Goal: Task Accomplishment & Management: Manage account settings

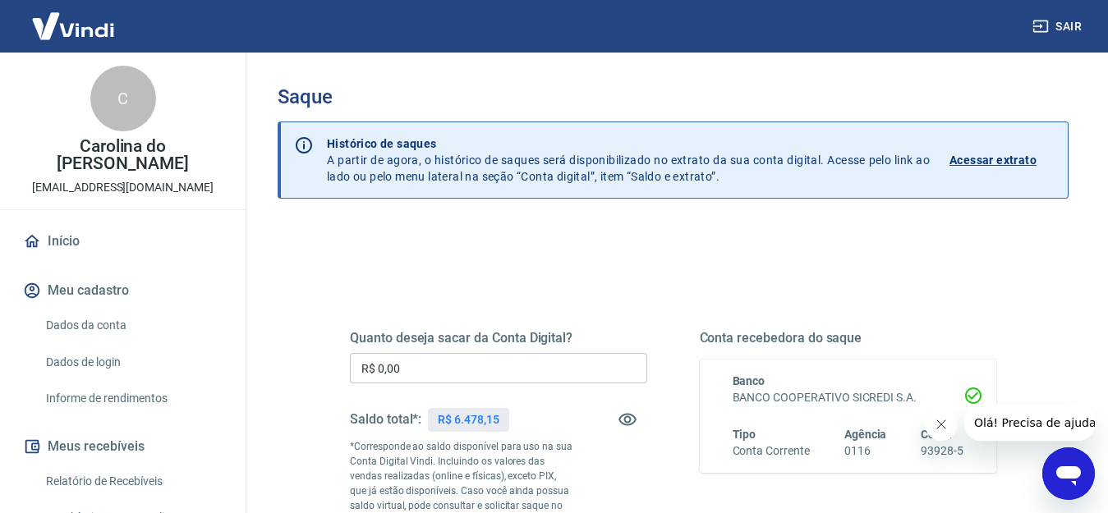
click at [410, 365] on input "R$ 0,00" at bounding box center [498, 368] width 297 height 30
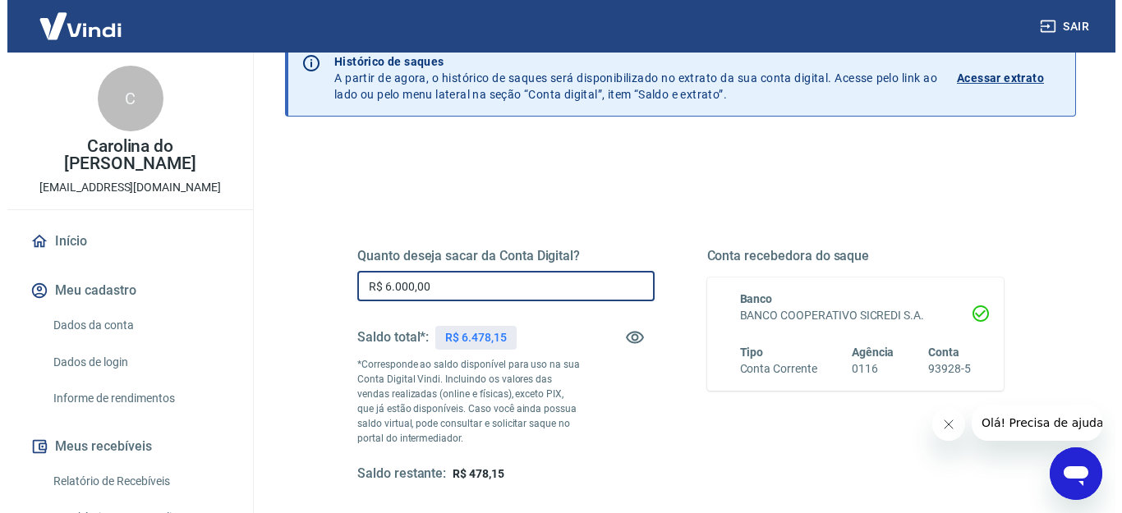
scroll to position [164, 0]
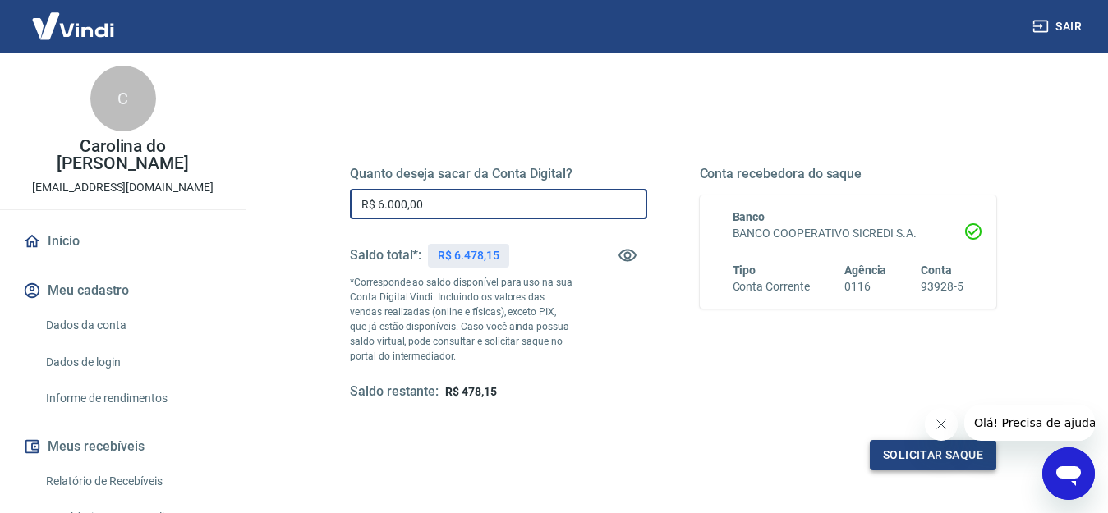
type input "R$ 6.000,00"
click at [917, 450] on button "Solicitar saque" at bounding box center [933, 455] width 126 height 30
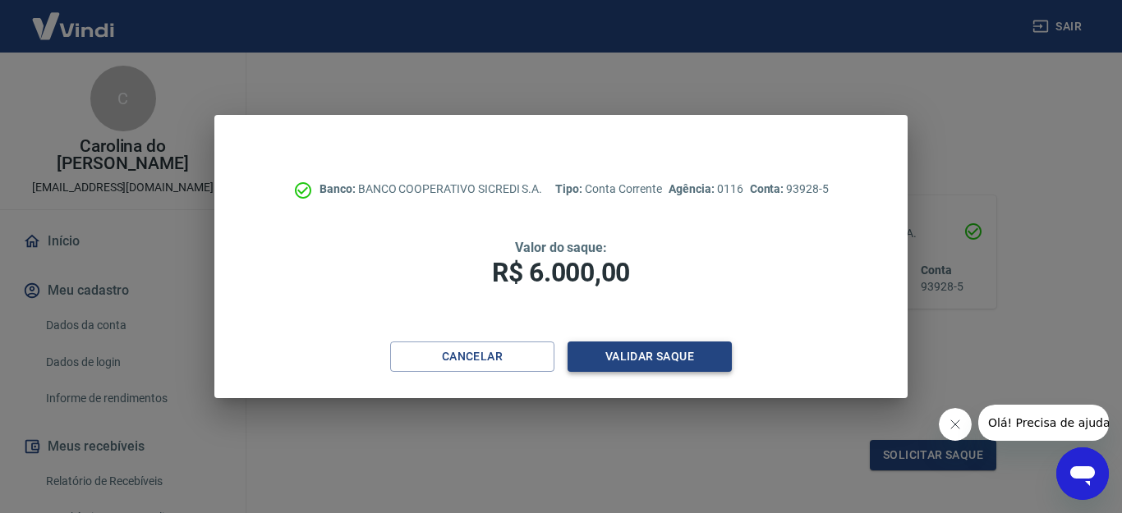
click at [635, 349] on button "Validar saque" at bounding box center [650, 357] width 164 height 30
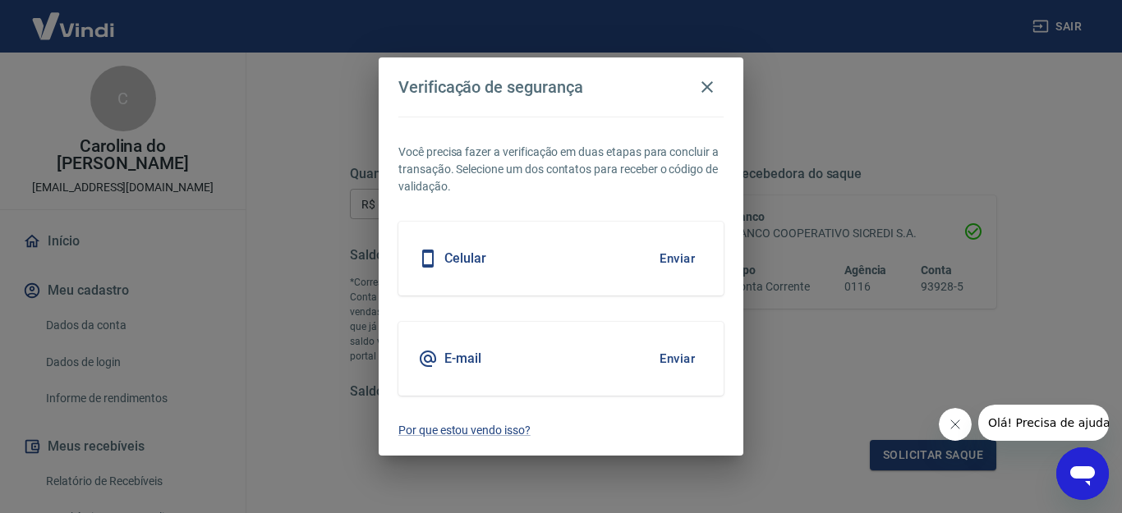
click at [674, 355] on button "Enviar" at bounding box center [677, 359] width 53 height 34
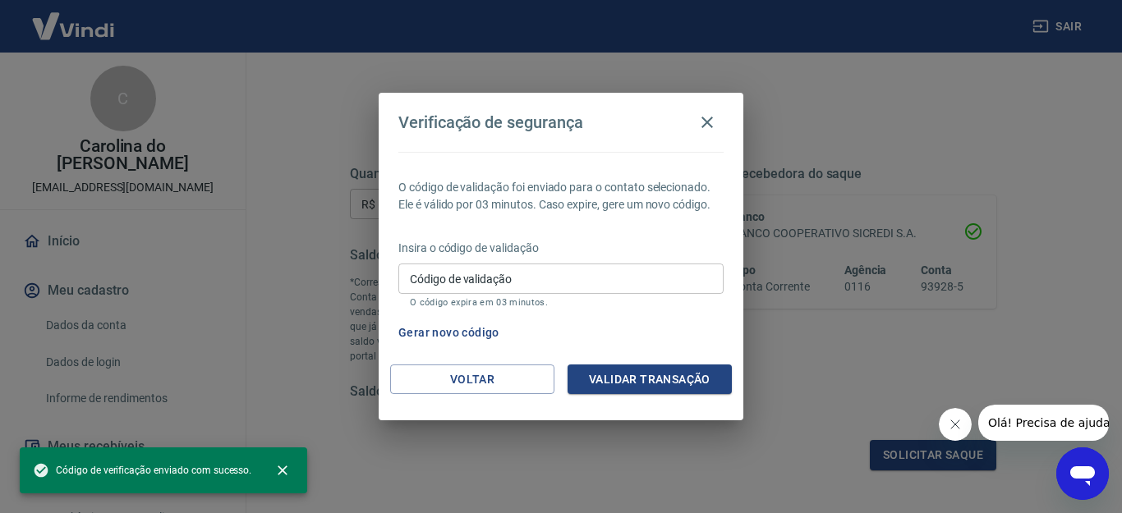
click at [467, 275] on input "Código de validação" at bounding box center [560, 279] width 325 height 30
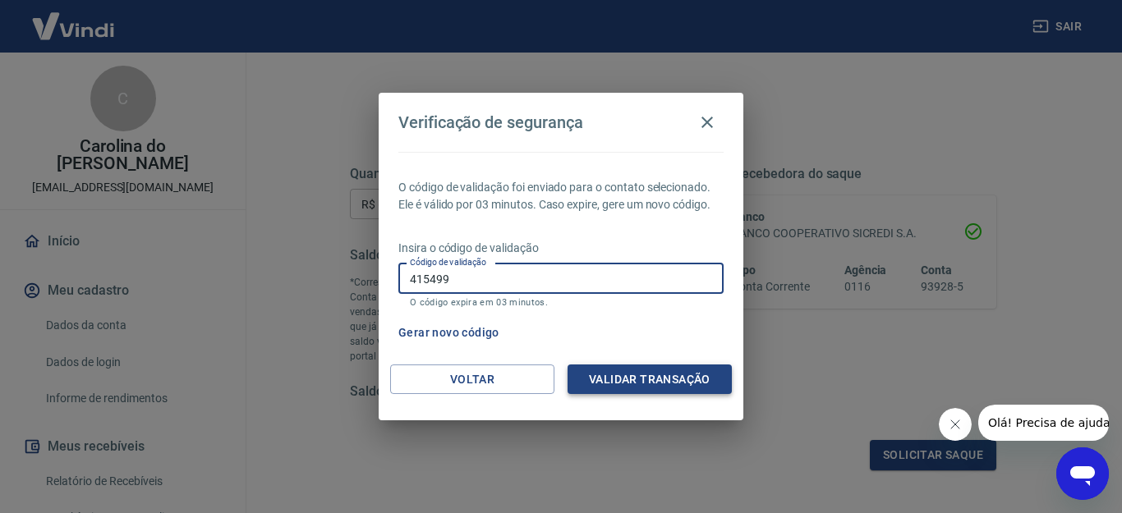
type input "415499"
click at [641, 375] on button "Validar transação" at bounding box center [650, 380] width 164 height 30
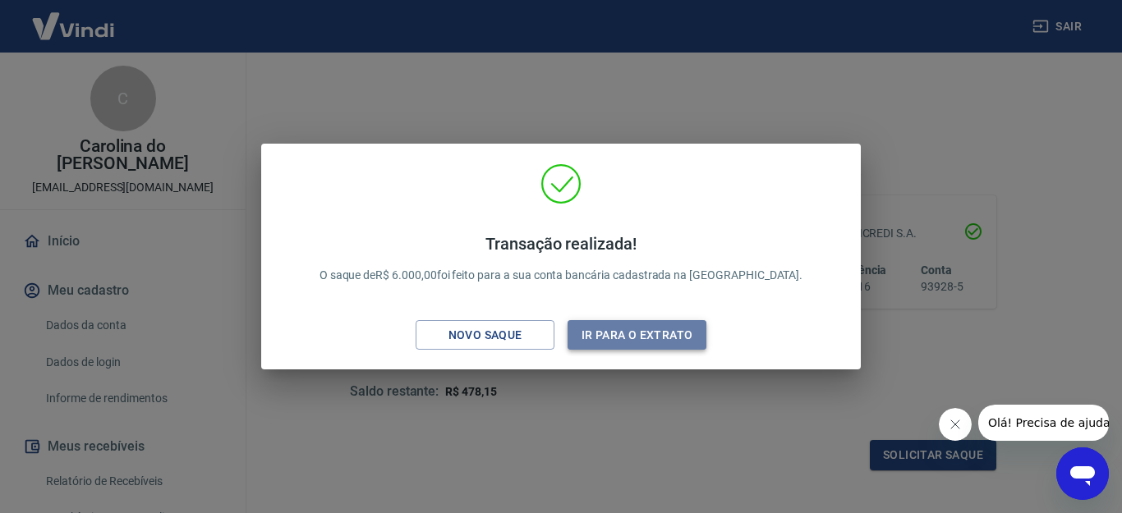
click at [591, 335] on button "Ir para o extrato" at bounding box center [637, 335] width 139 height 30
